Goal: Check status: Check status

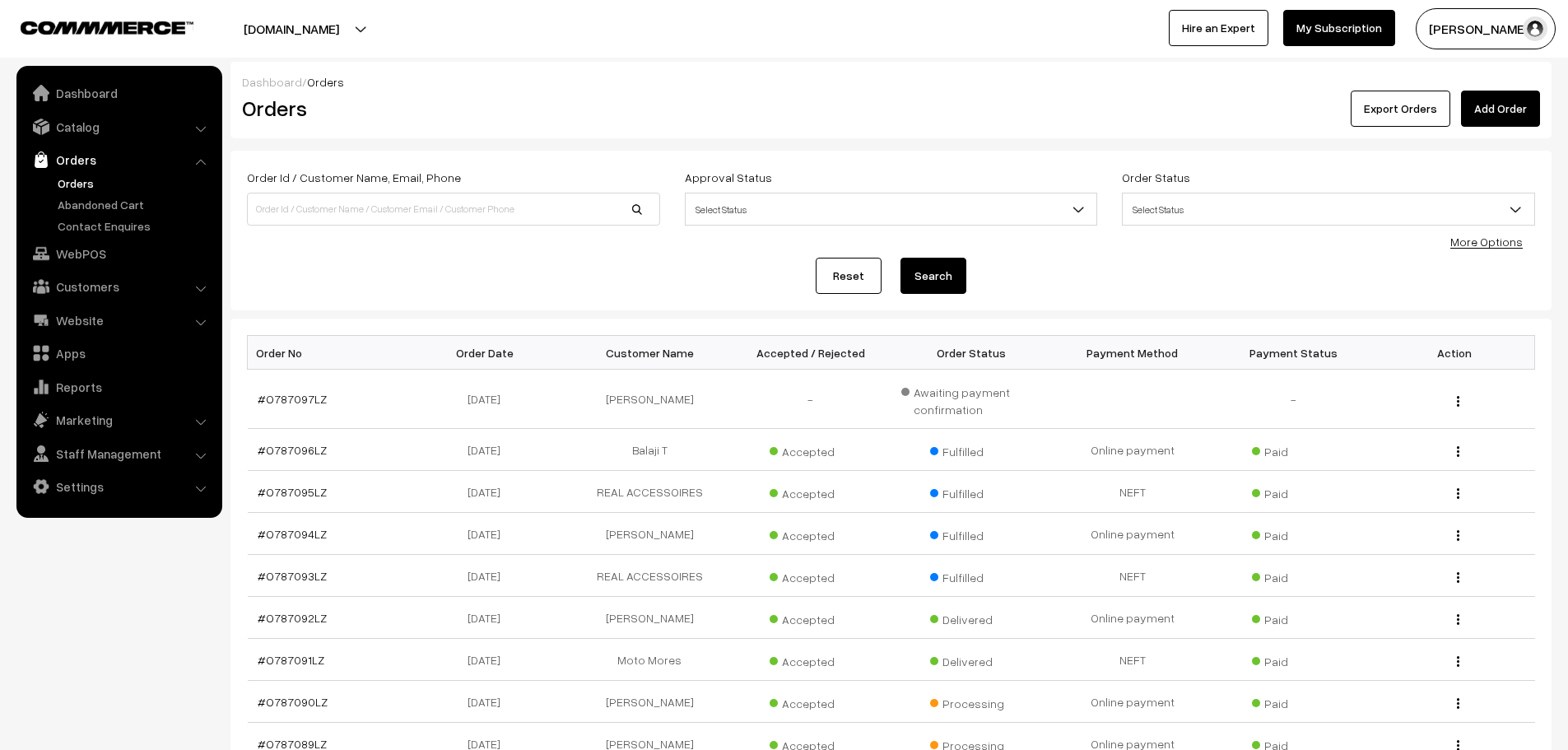
scroll to position [247, 0]
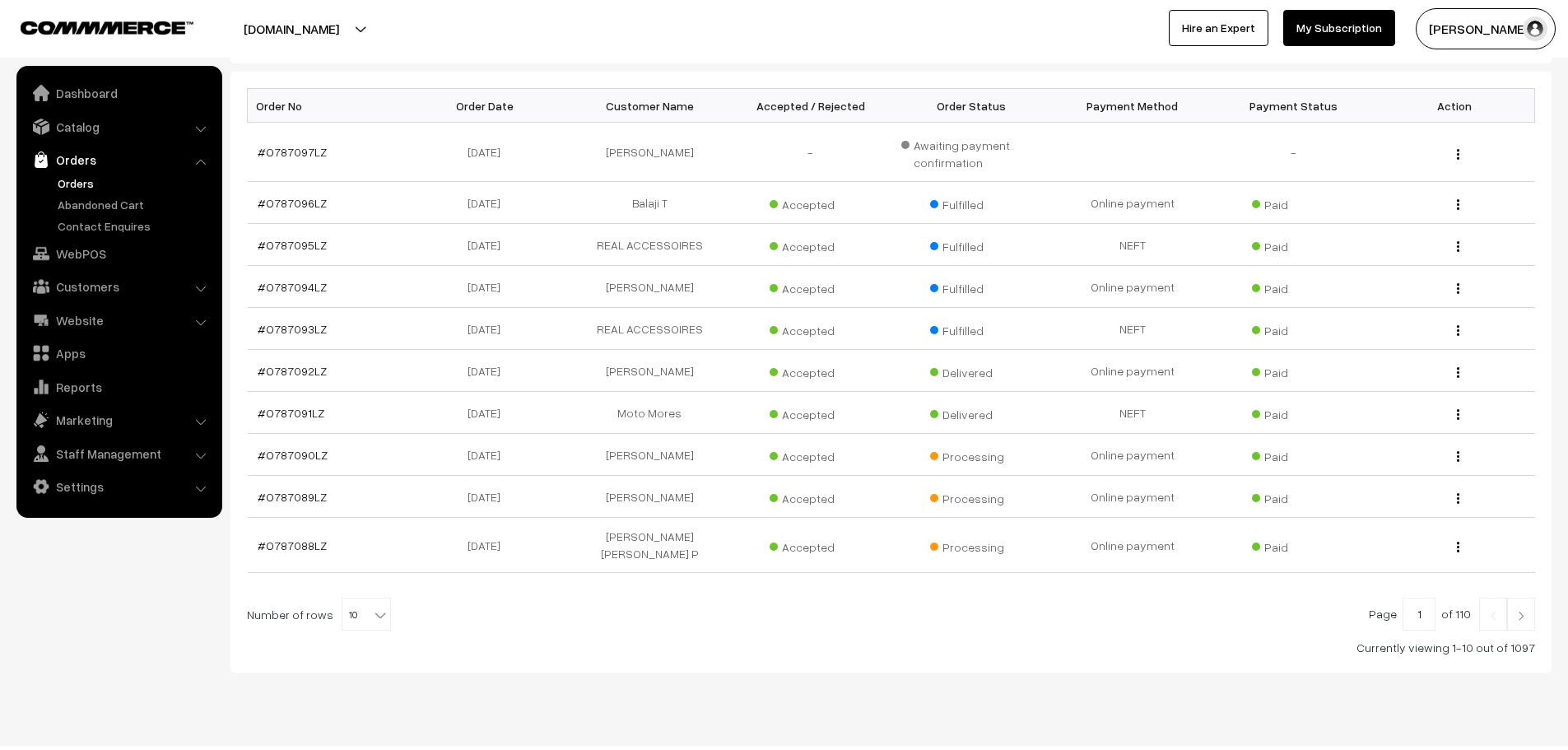
click at [71, 175] on link "Orders" at bounding box center [134, 183] width 163 height 18
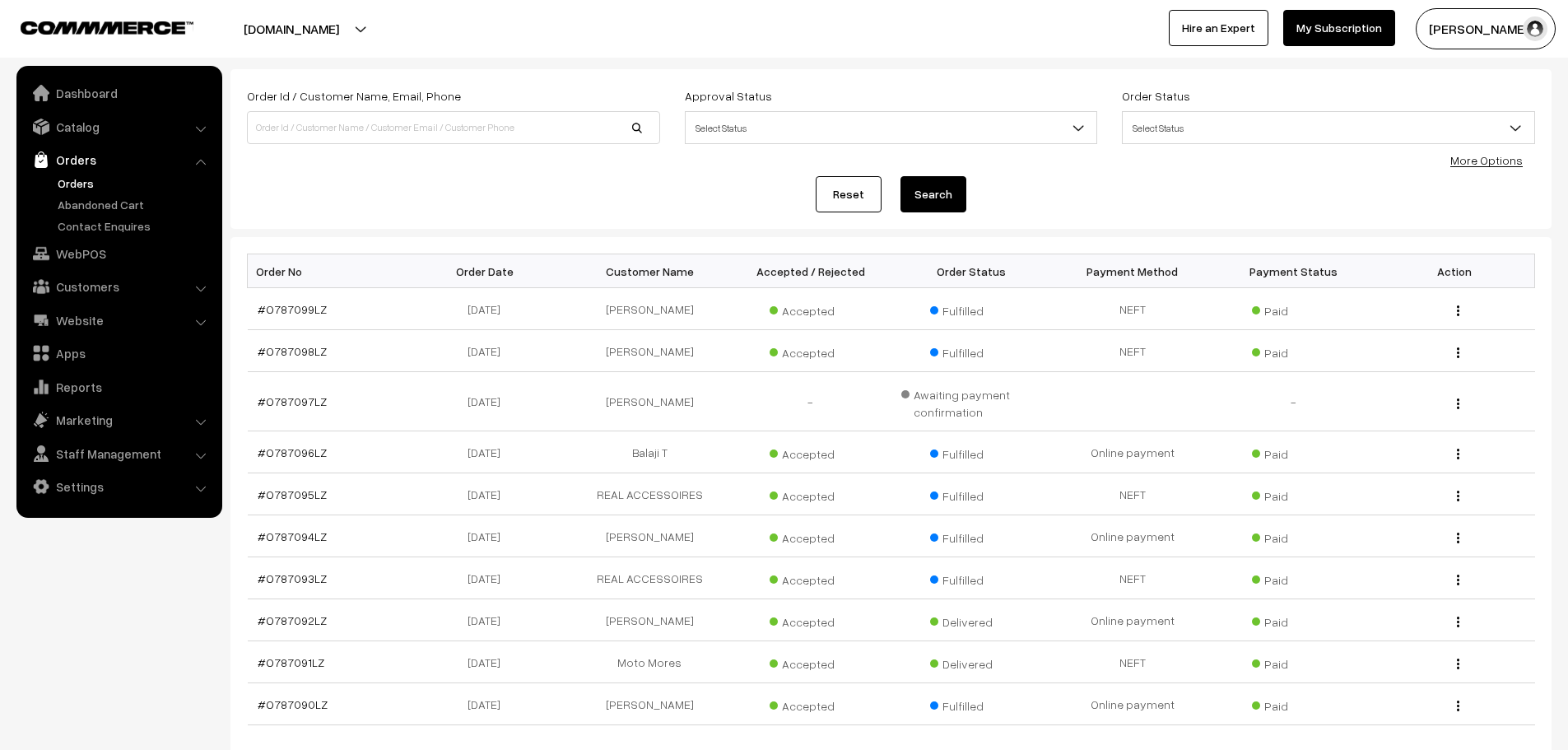
scroll to position [82, 0]
click at [314, 303] on link "#O787099LZ" at bounding box center [292, 309] width 69 height 14
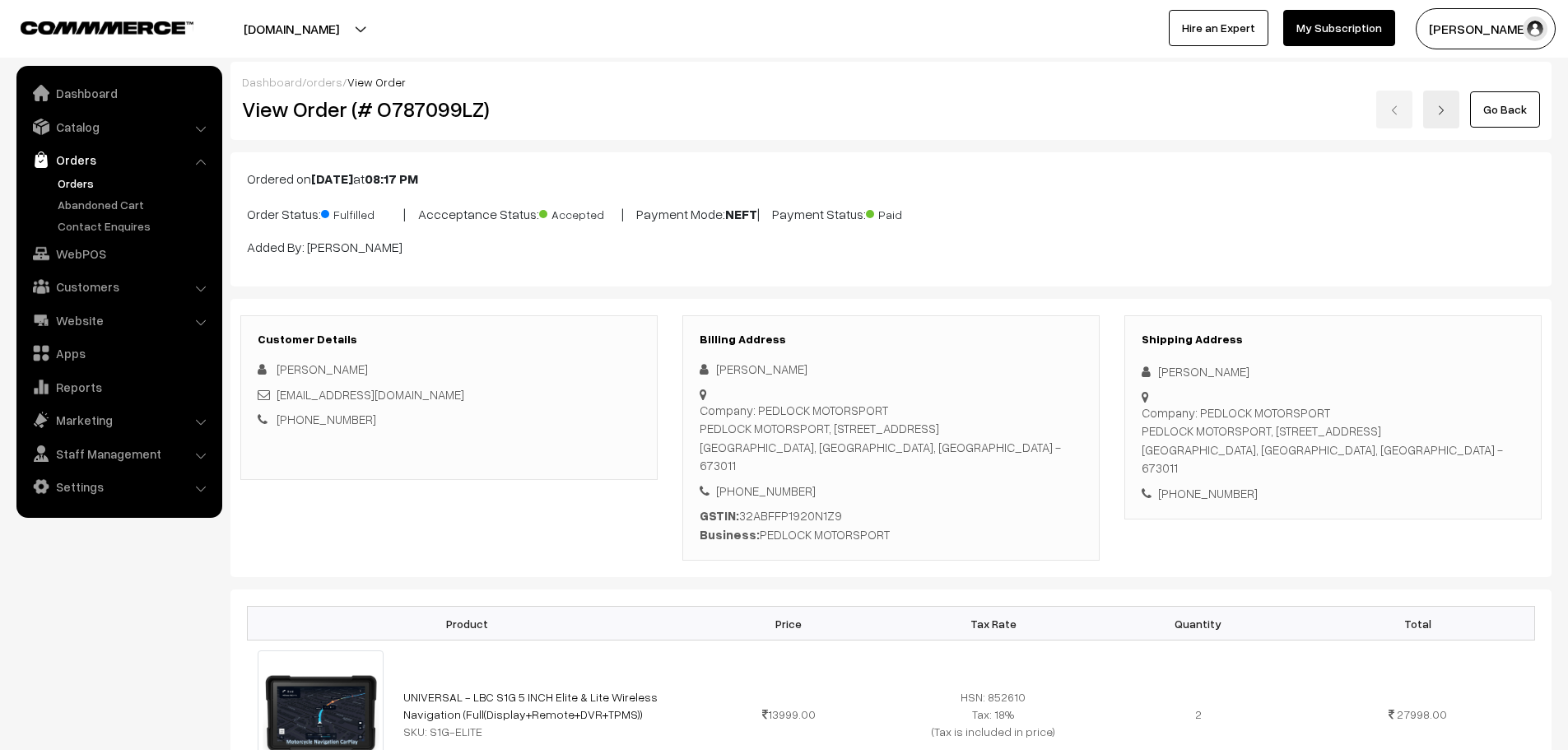
scroll to position [741, 0]
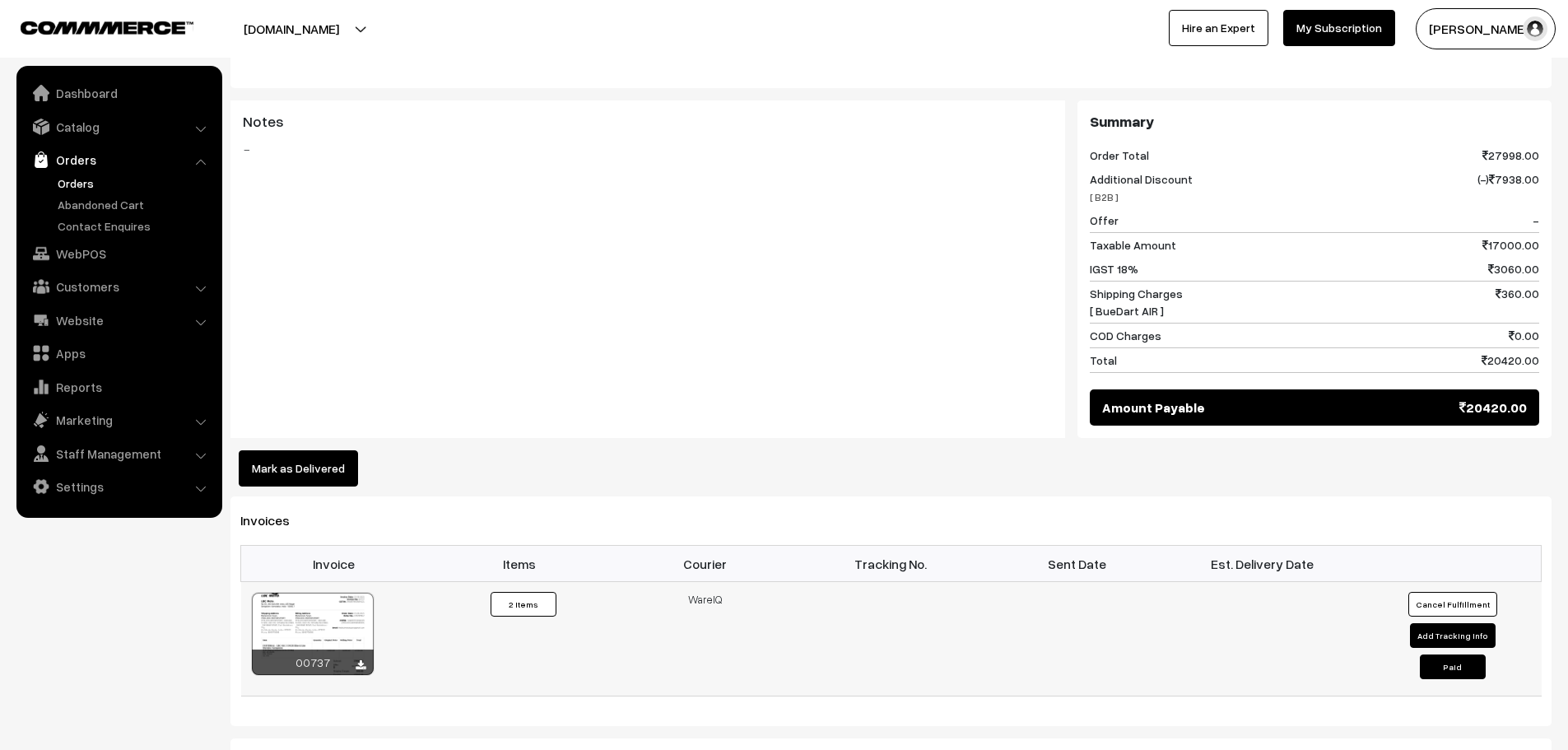
click at [353, 664] on div "00737" at bounding box center [313, 662] width 122 height 26
click at [356, 664] on icon at bounding box center [360, 665] width 10 height 11
click at [68, 184] on link "Orders" at bounding box center [134, 183] width 163 height 18
